Goal: Information Seeking & Learning: Learn about a topic

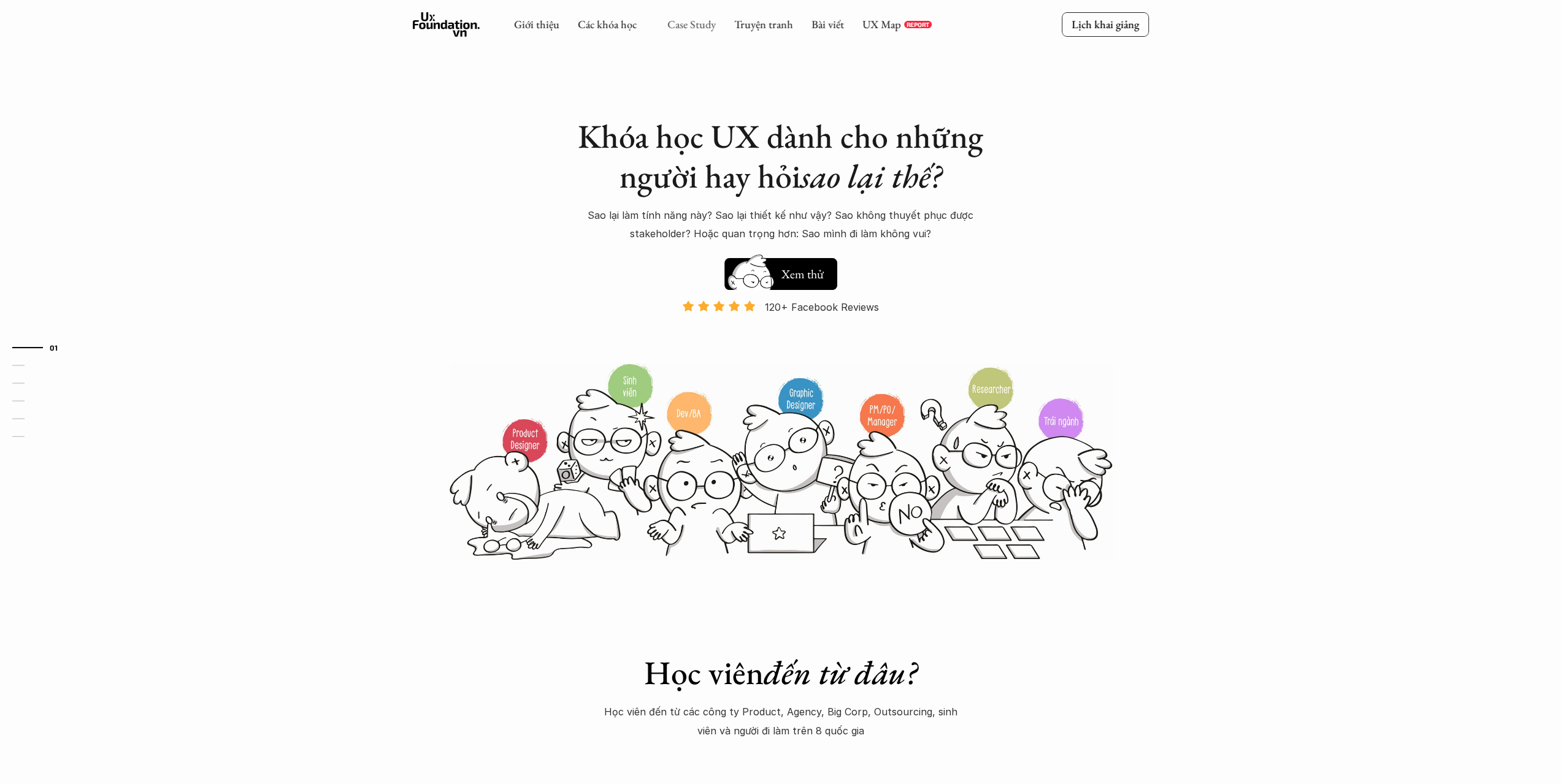
click at [689, 29] on link "Case Study" at bounding box center [691, 25] width 48 height 14
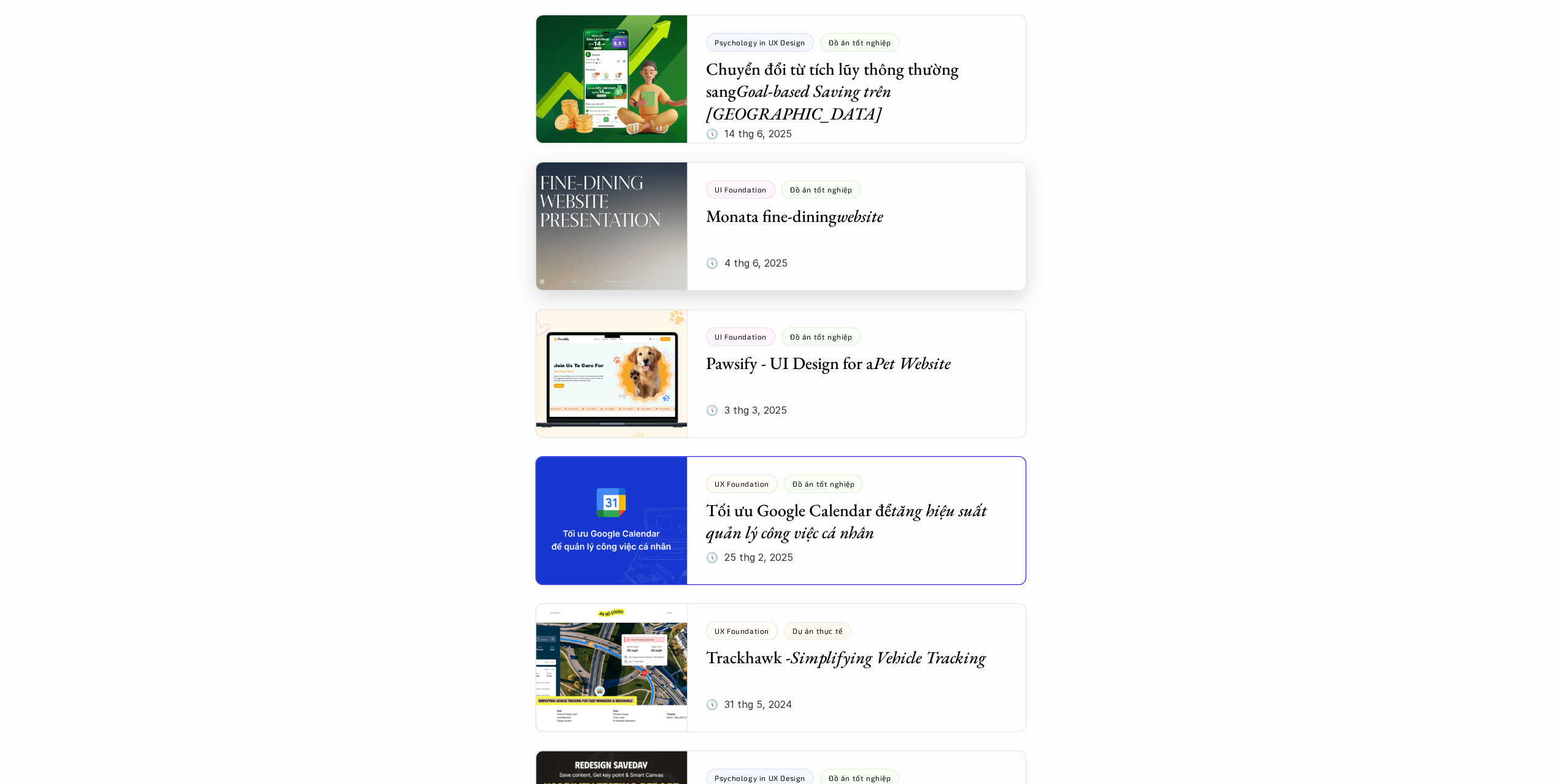
scroll to position [552, 0]
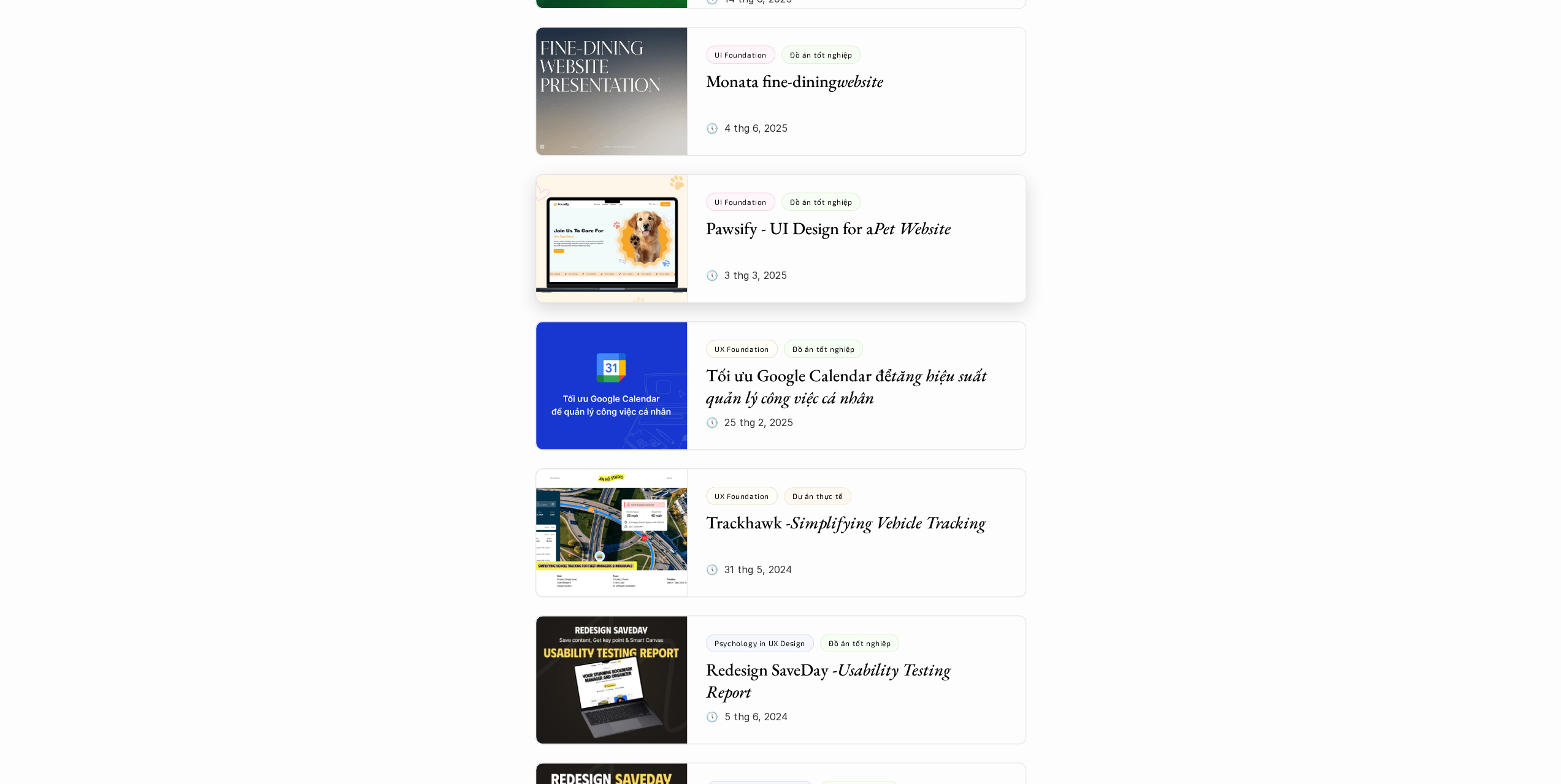
click at [847, 247] on div at bounding box center [780, 238] width 490 height 128
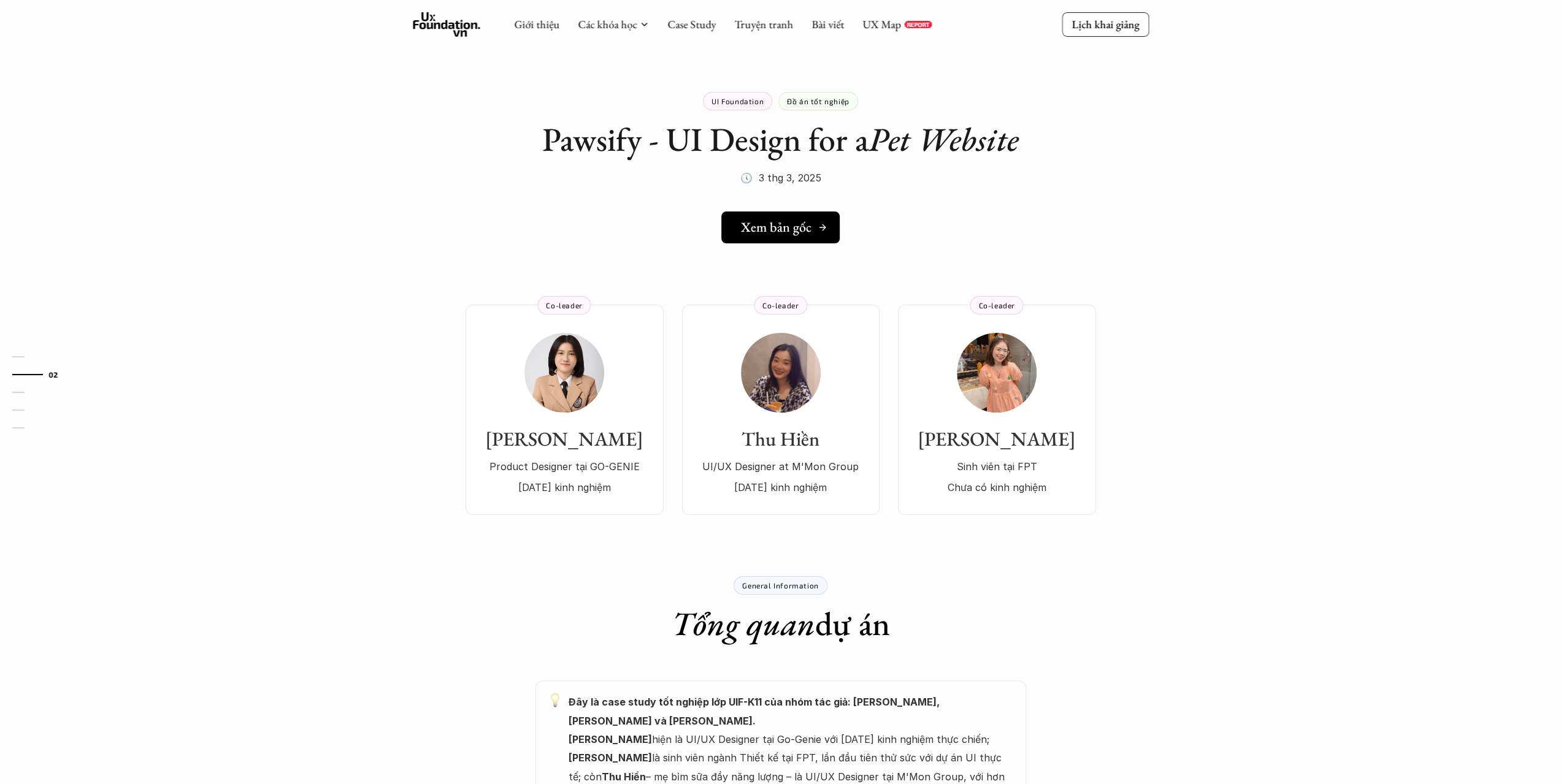
click at [758, 232] on h5 "Xem bản gốc" at bounding box center [777, 227] width 70 height 16
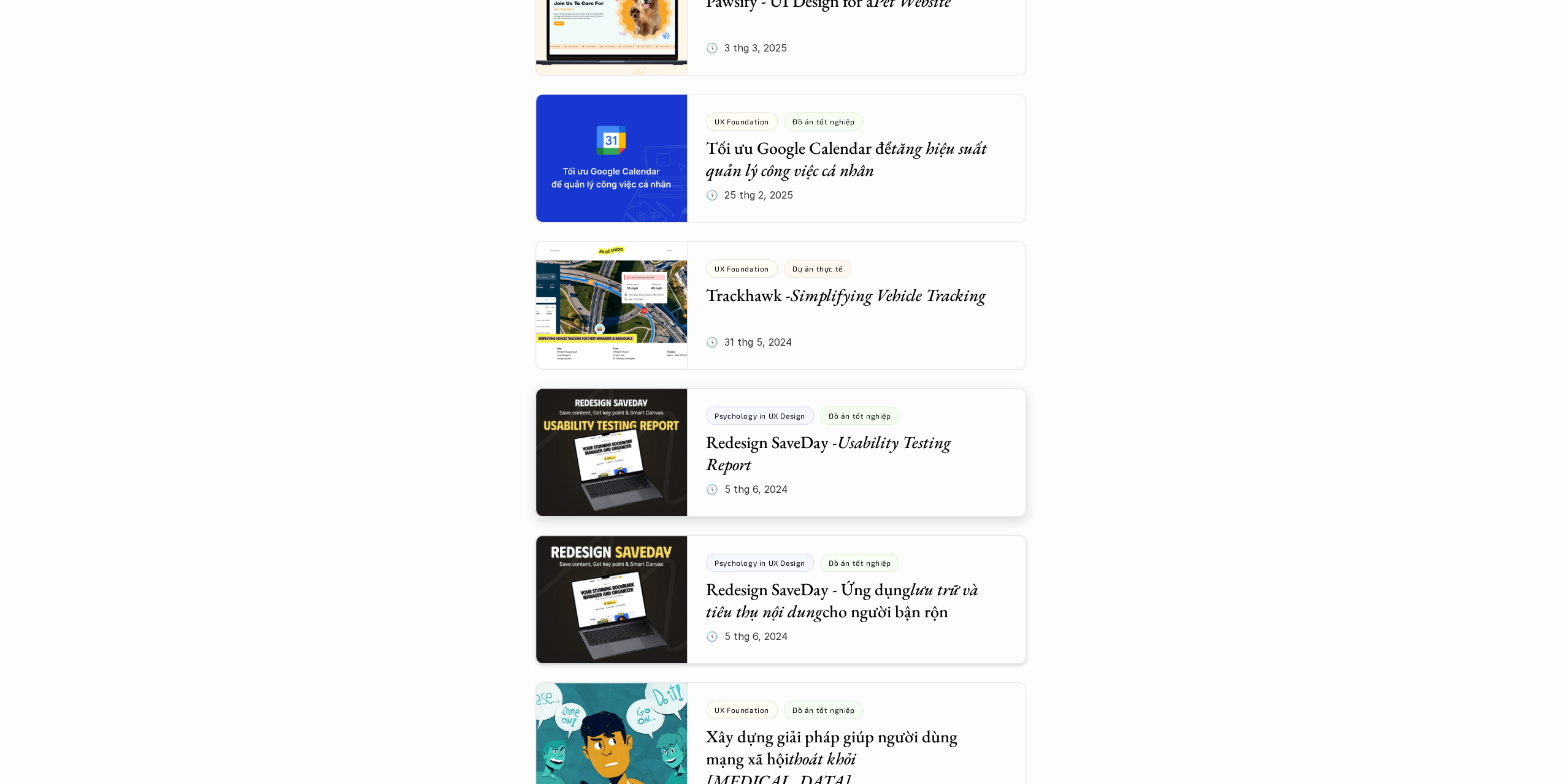
scroll to position [858, 0]
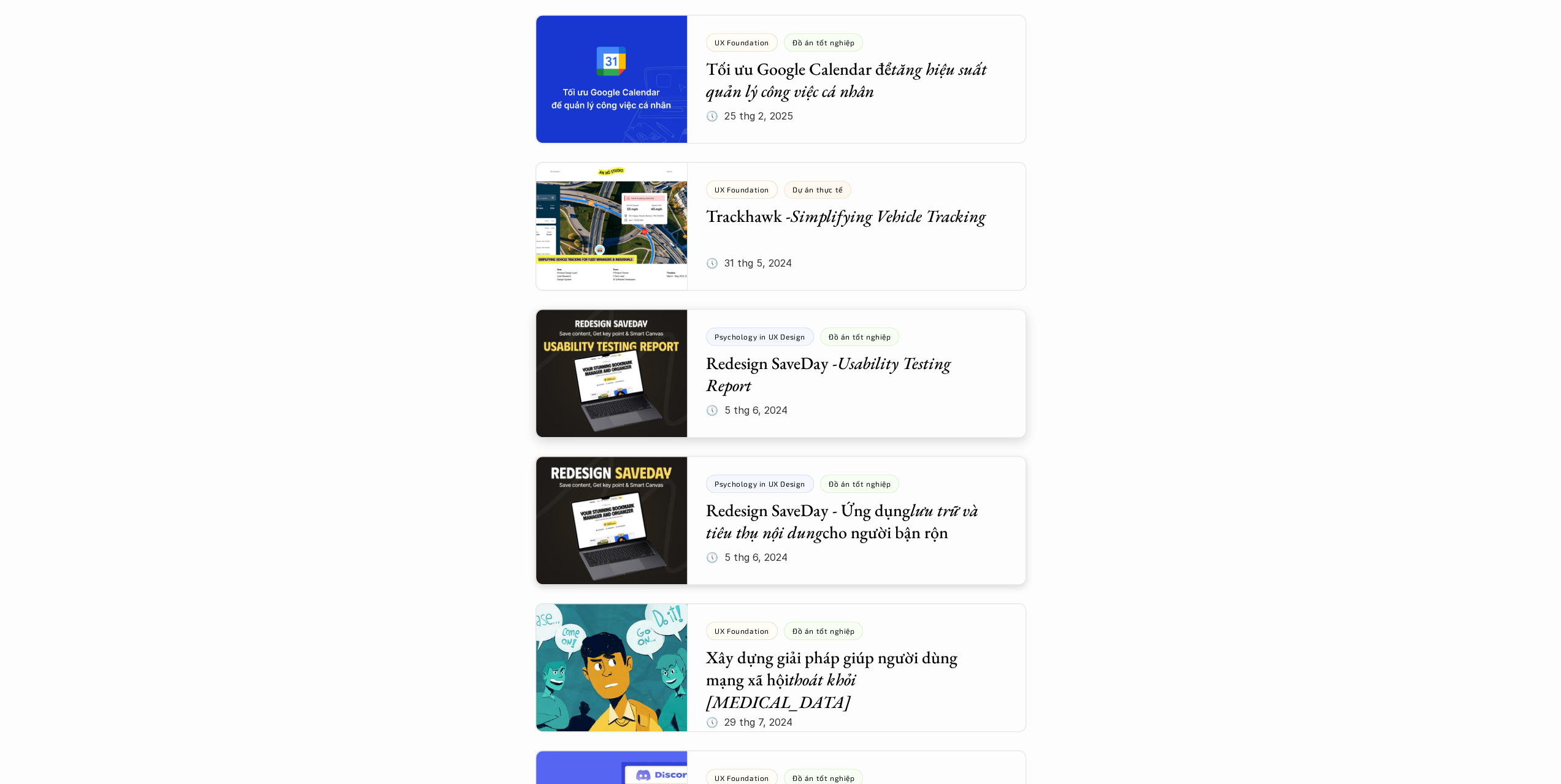
click at [830, 370] on div at bounding box center [780, 373] width 490 height 128
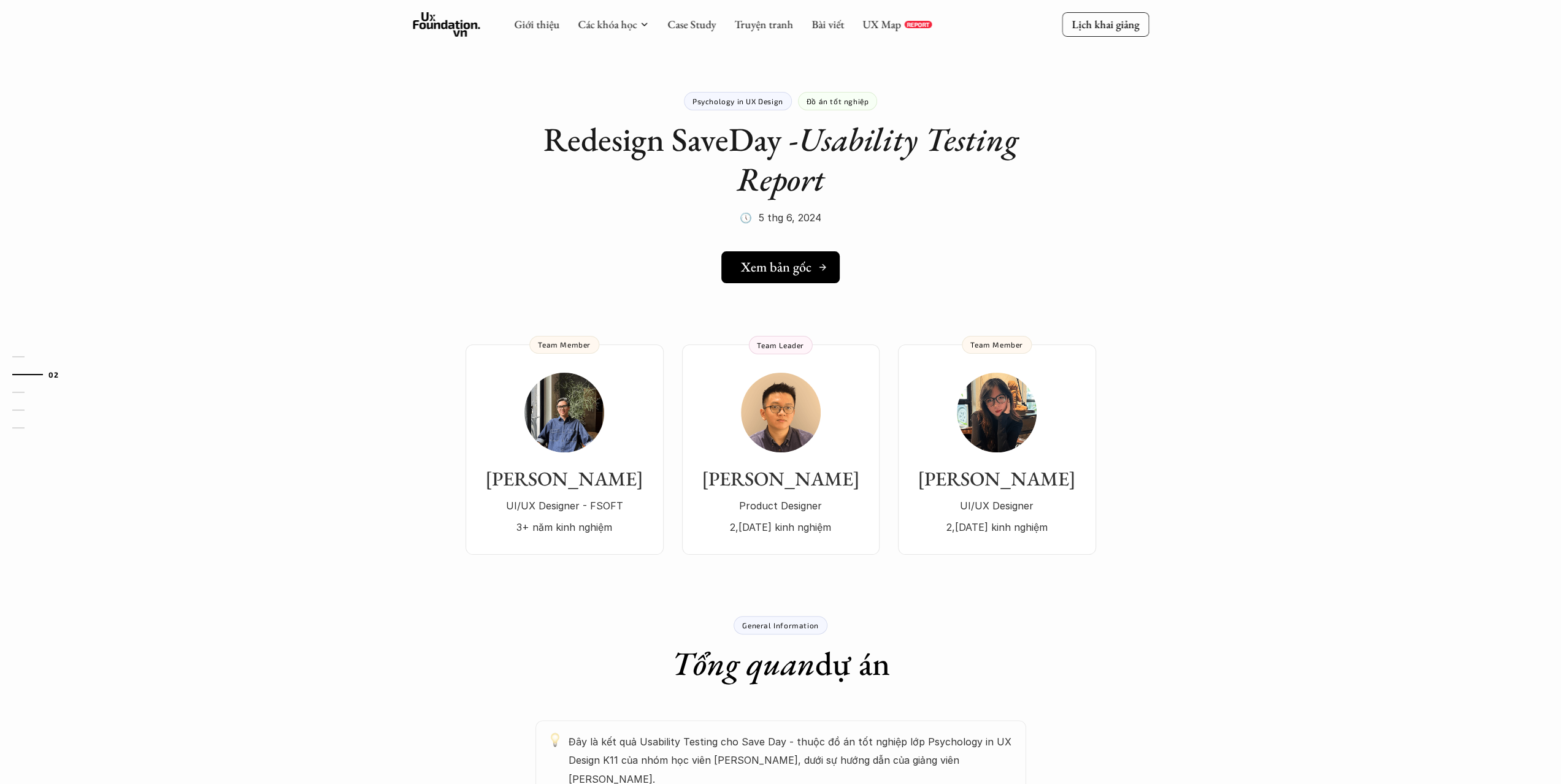
click at [785, 264] on h5 "Xem bản gốc" at bounding box center [777, 267] width 70 height 16
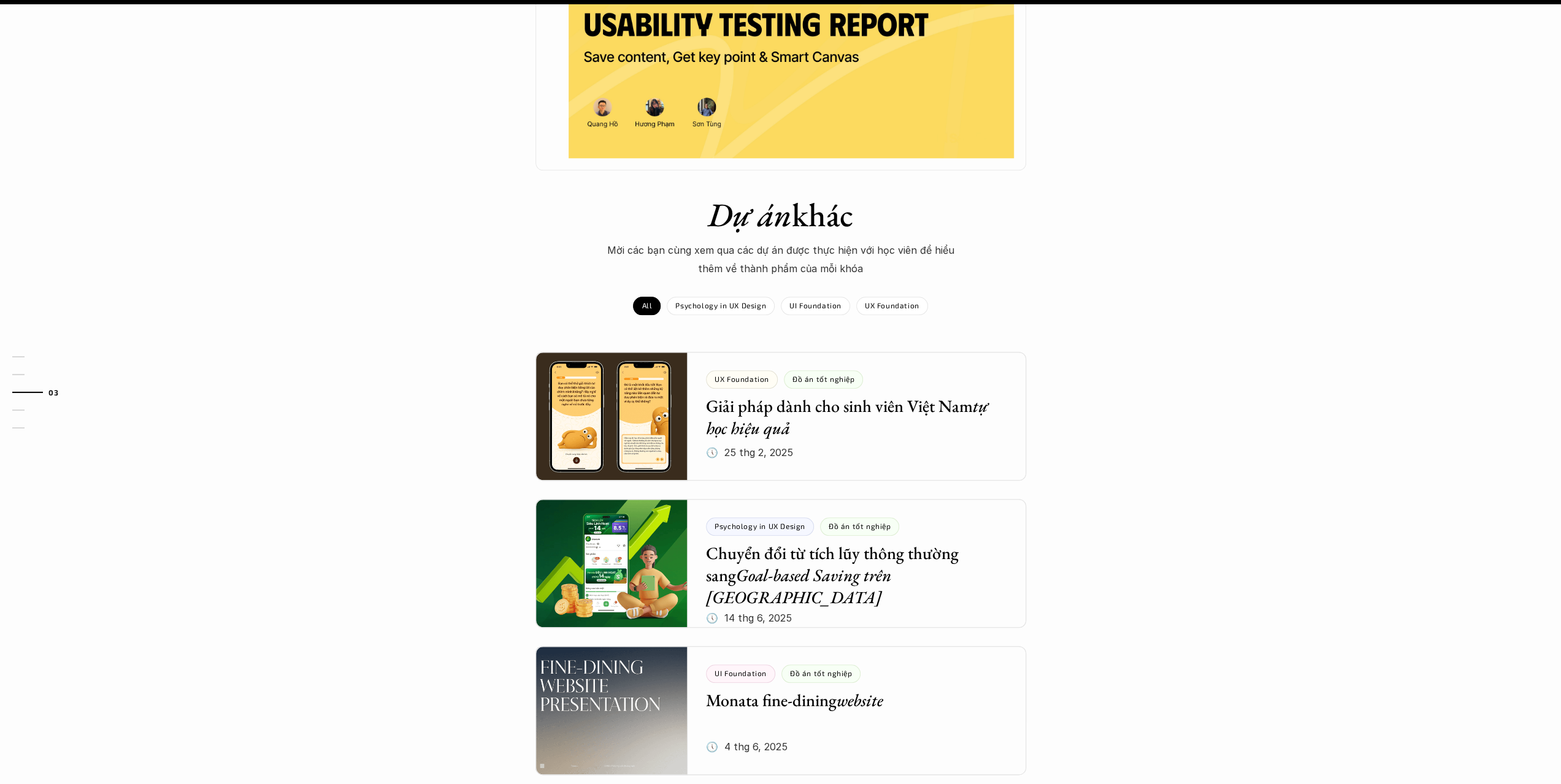
scroll to position [1103, 0]
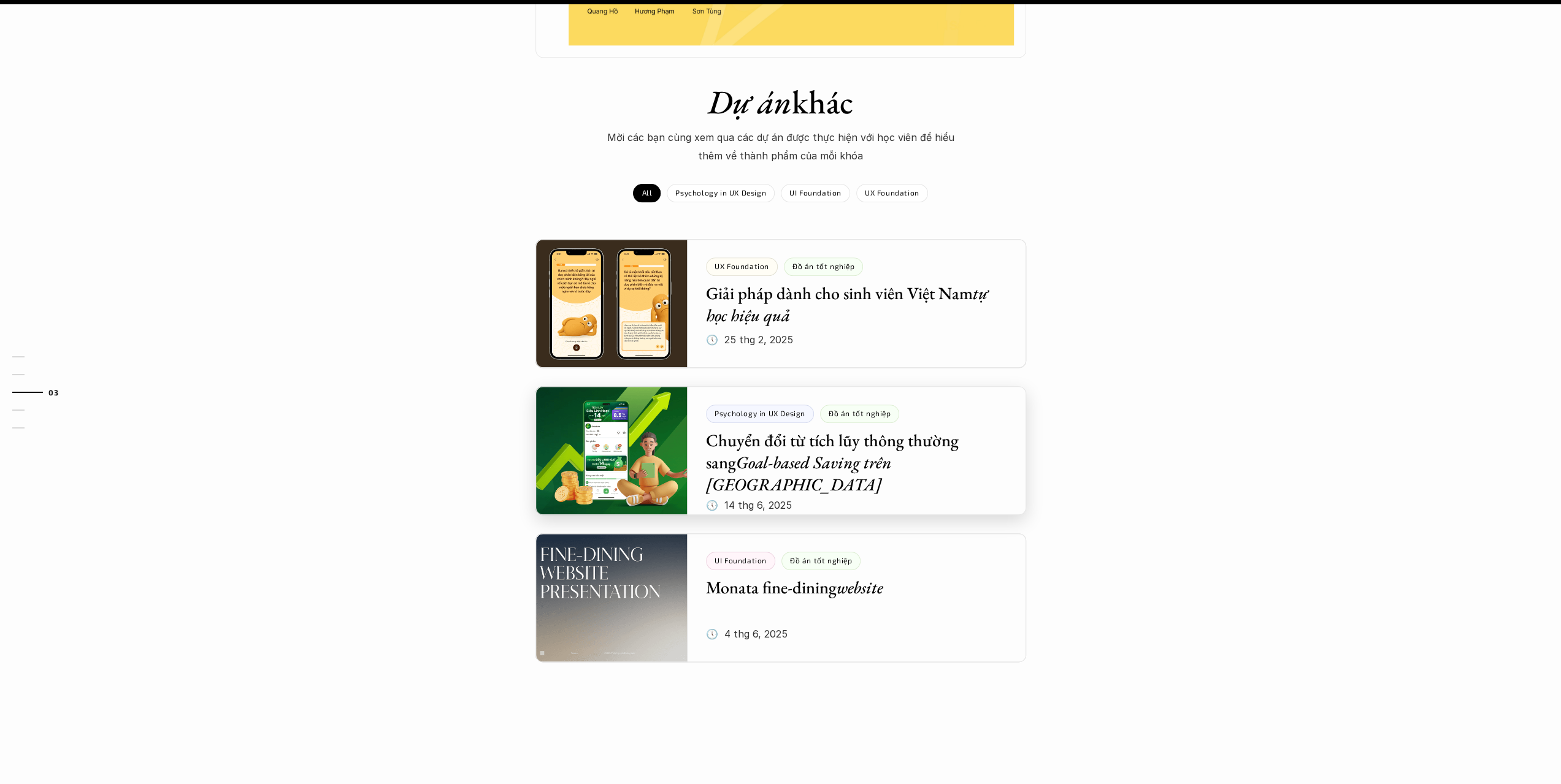
click at [828, 458] on div at bounding box center [780, 451] width 490 height 128
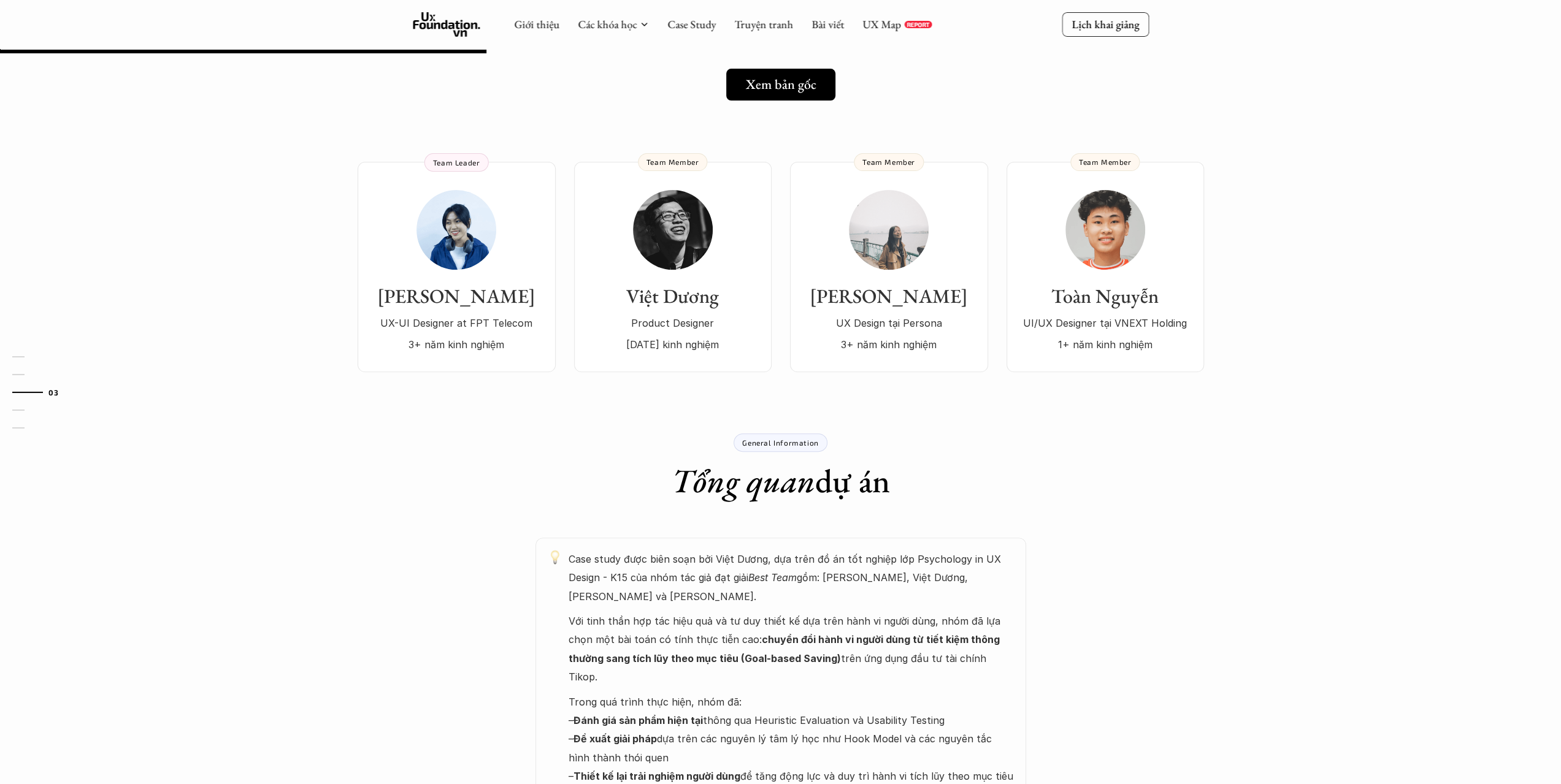
scroll to position [217, 0]
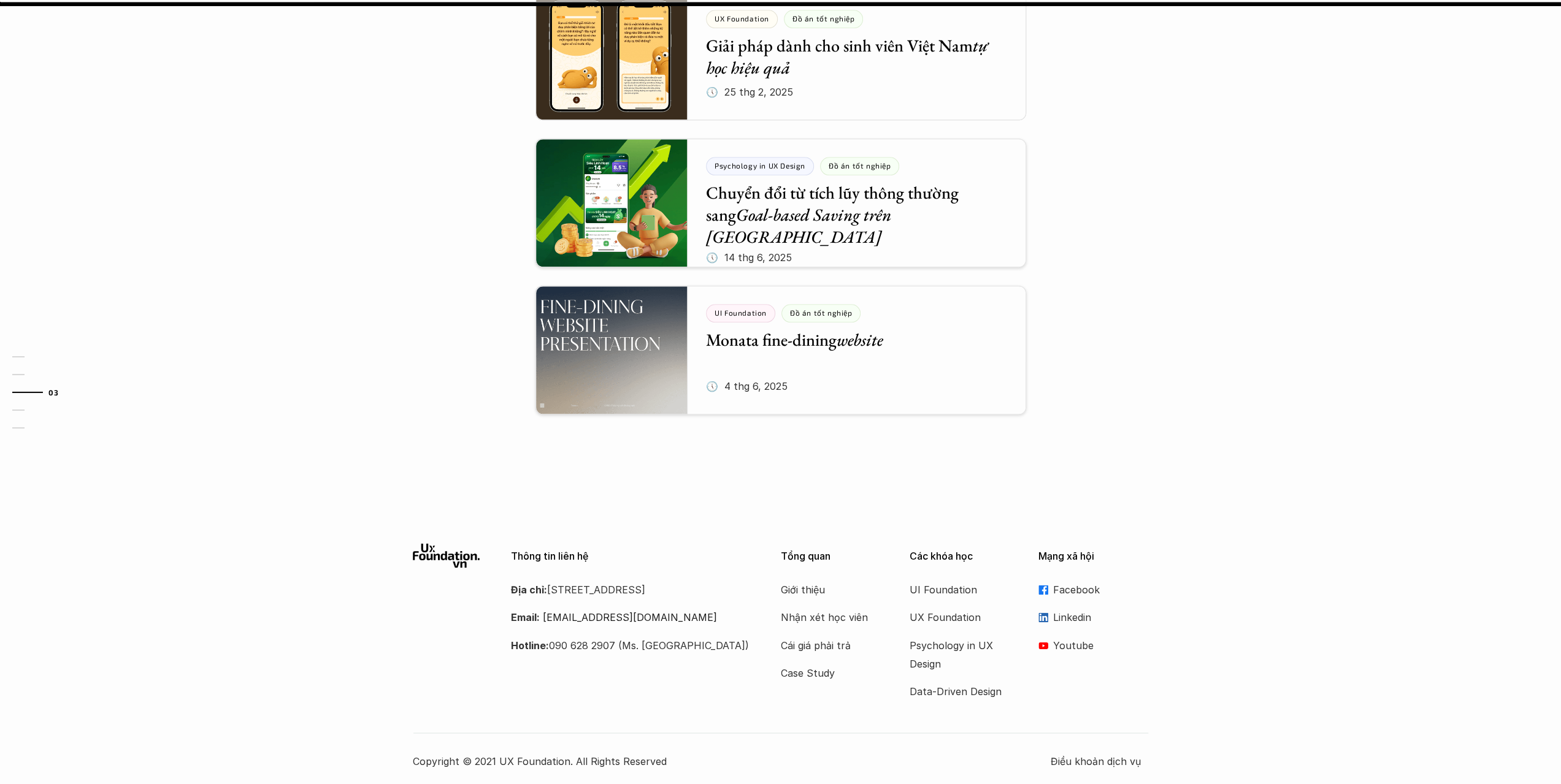
scroll to position [1356, 0]
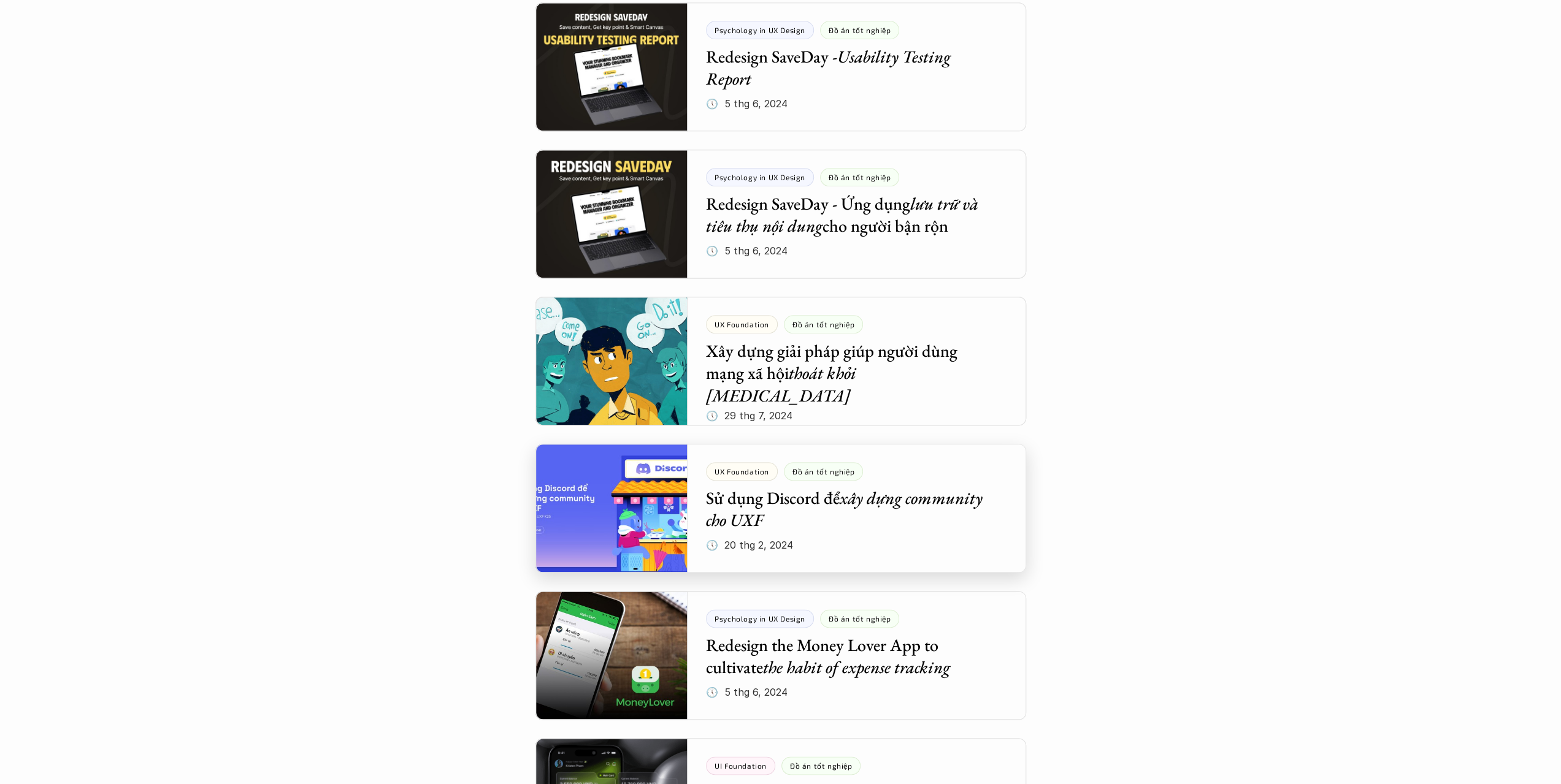
scroll to position [981, 0]
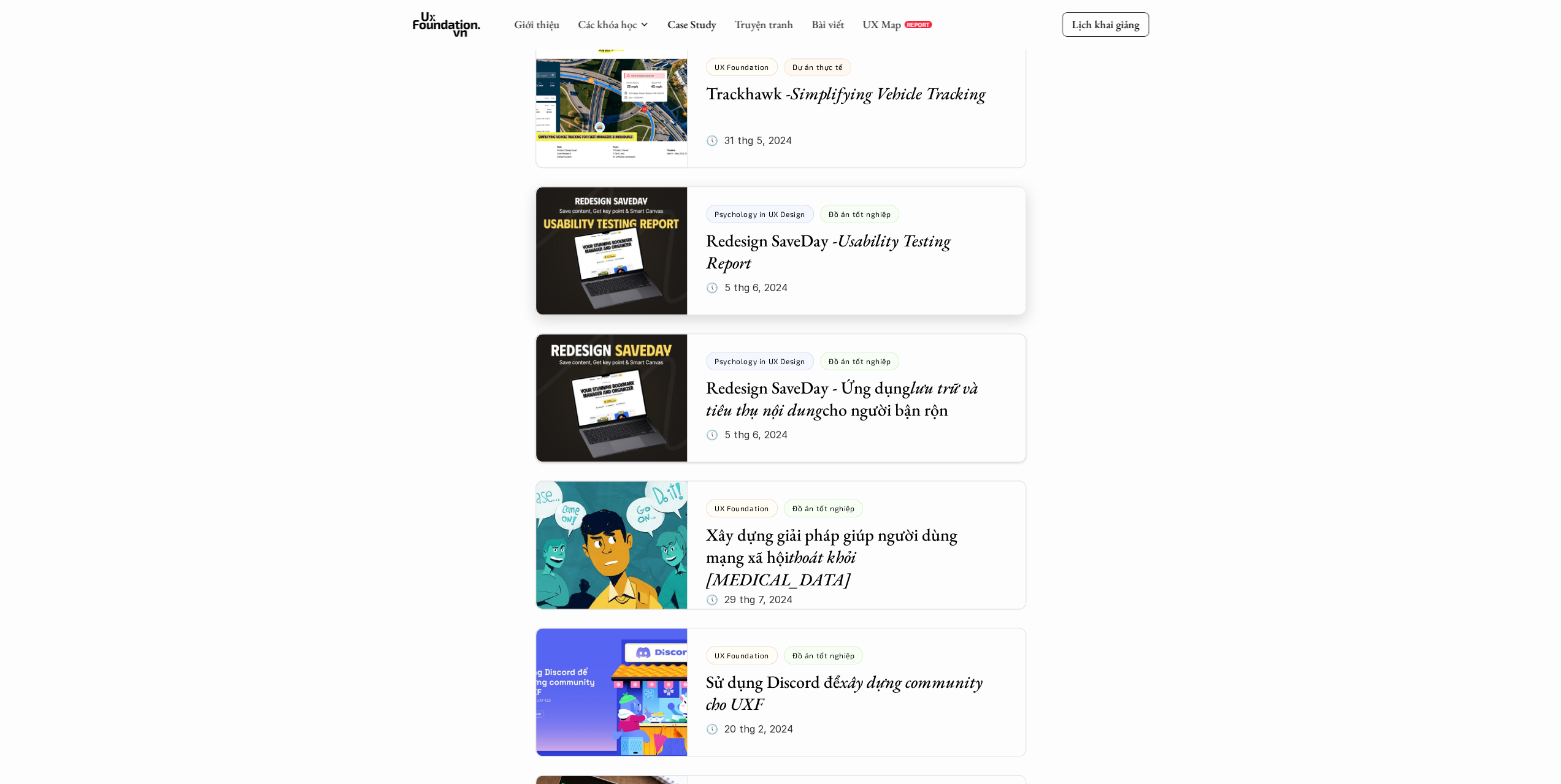
click at [600, 278] on div at bounding box center [780, 251] width 490 height 128
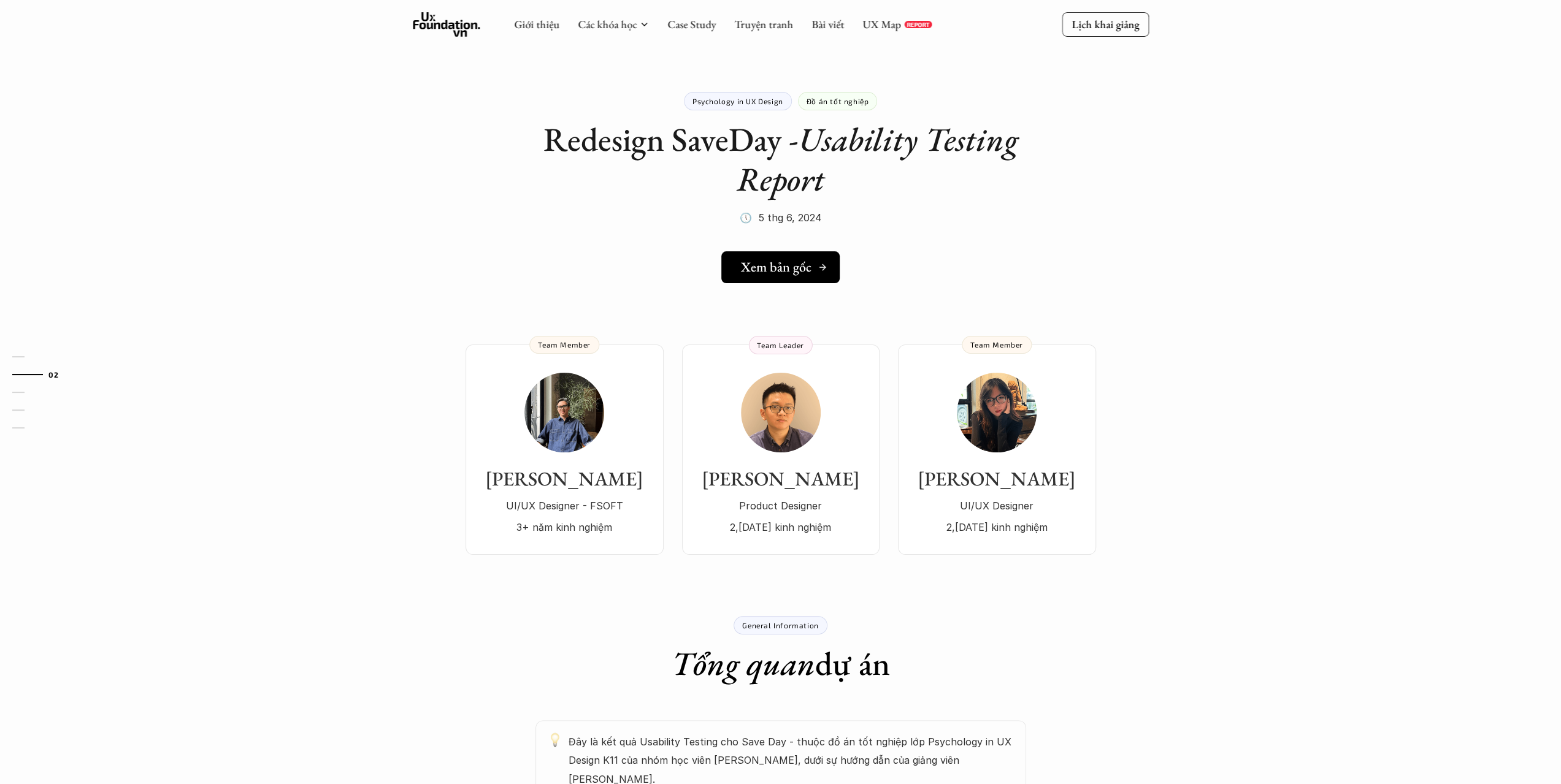
click at [785, 260] on h5 "Xem bản gốc" at bounding box center [777, 267] width 70 height 16
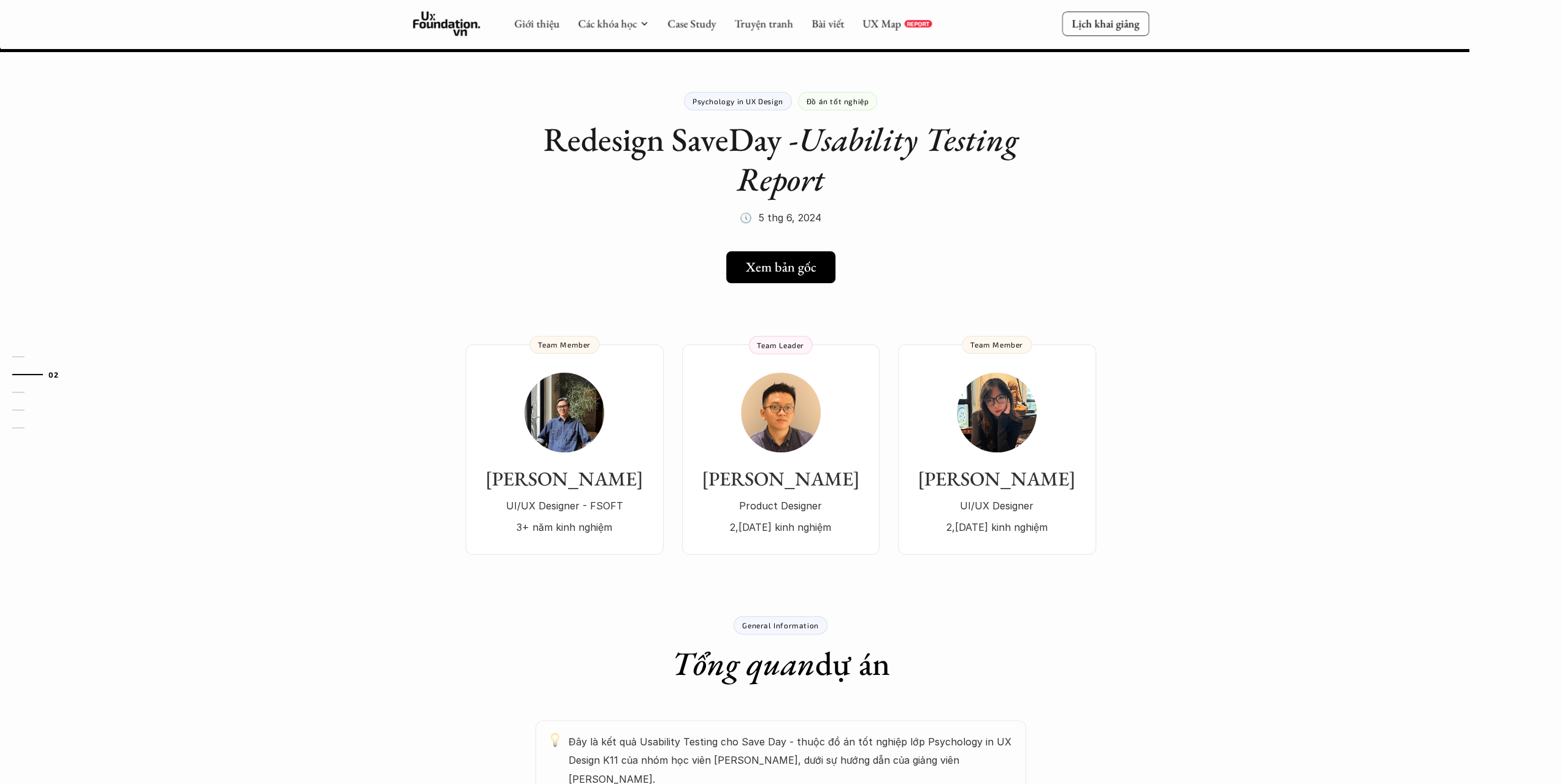
scroll to position [981, 0]
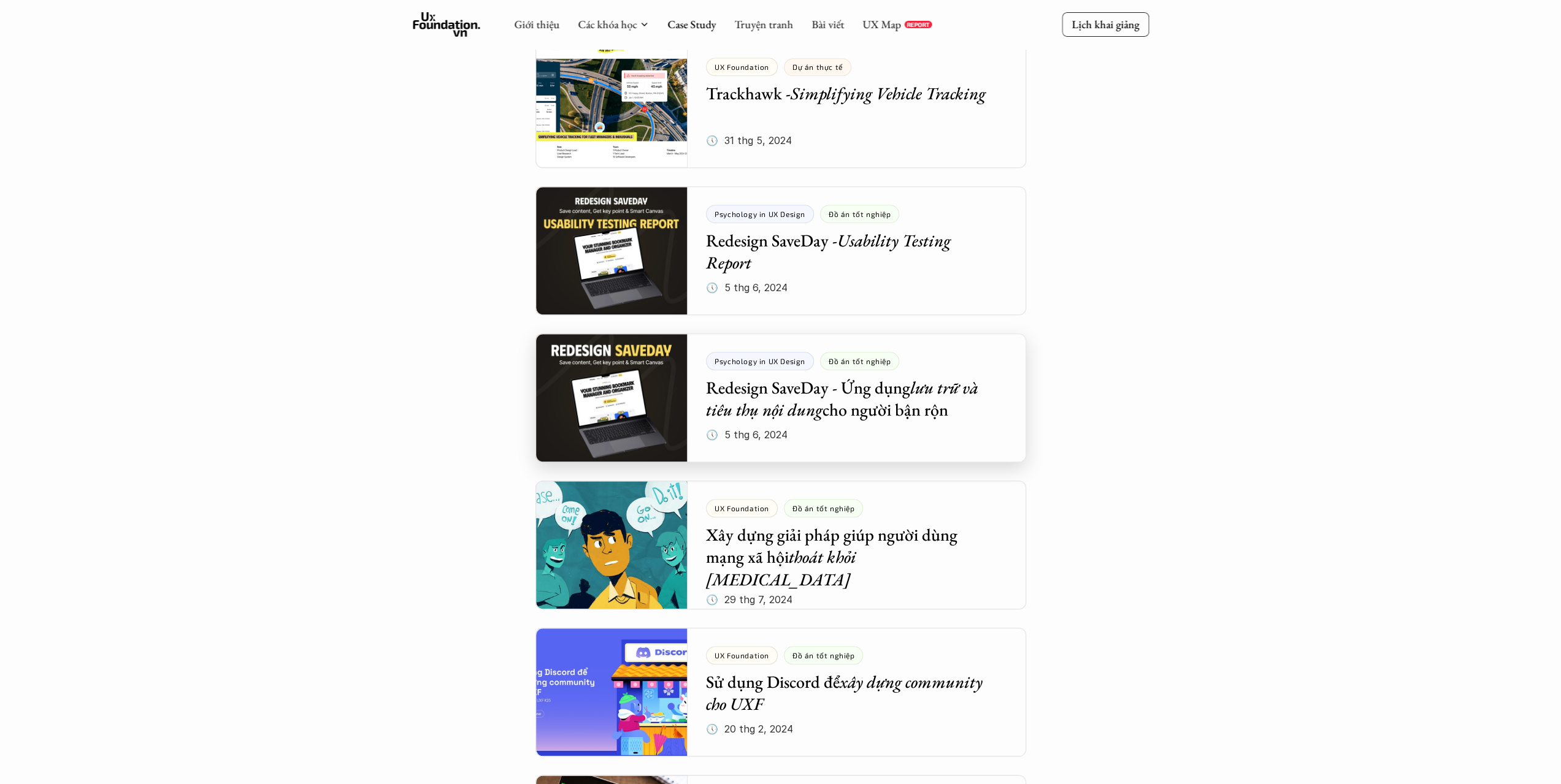
click at [630, 425] on div at bounding box center [780, 398] width 490 height 128
